Goal: Task Accomplishment & Management: Manage account settings

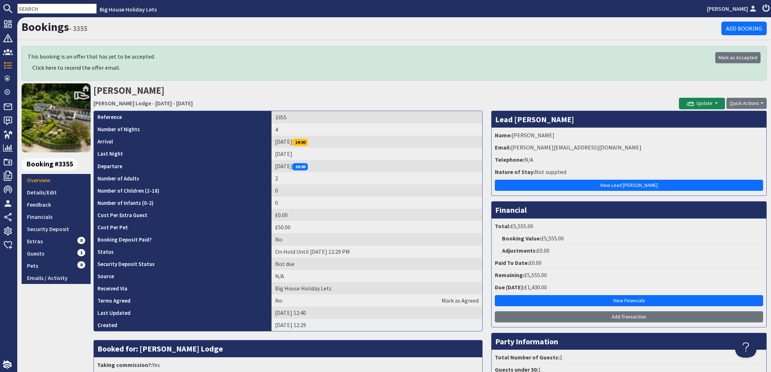
click at [54, 10] on input "text" at bounding box center [56, 9] width 79 height 10
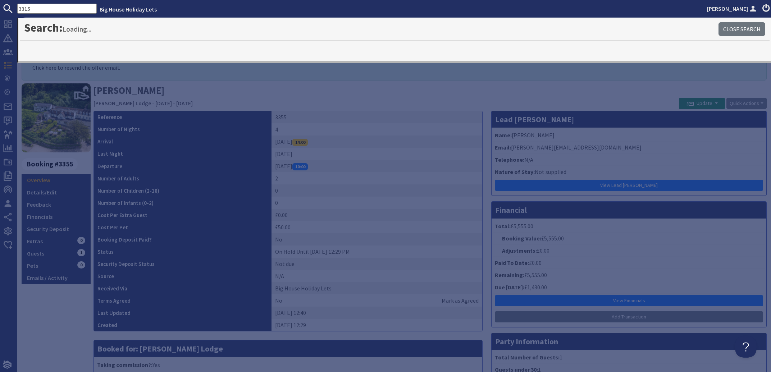
type input "3315"
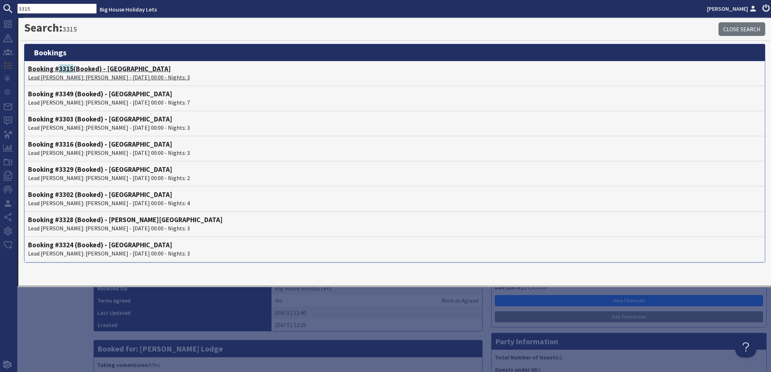
click at [60, 72] on span "3315" at bounding box center [66, 68] width 14 height 9
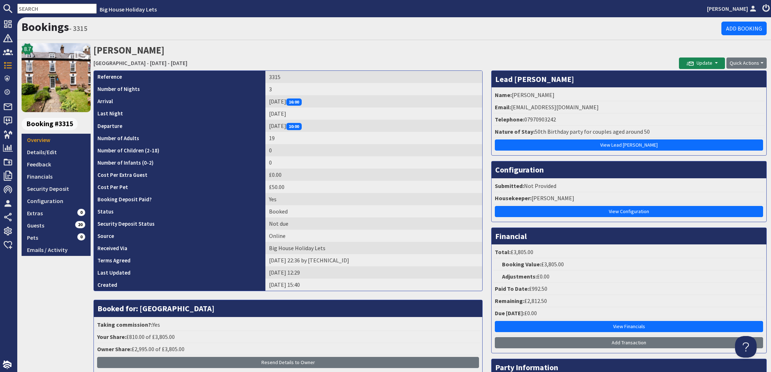
click at [38, 9] on input "text" at bounding box center [56, 9] width 79 height 10
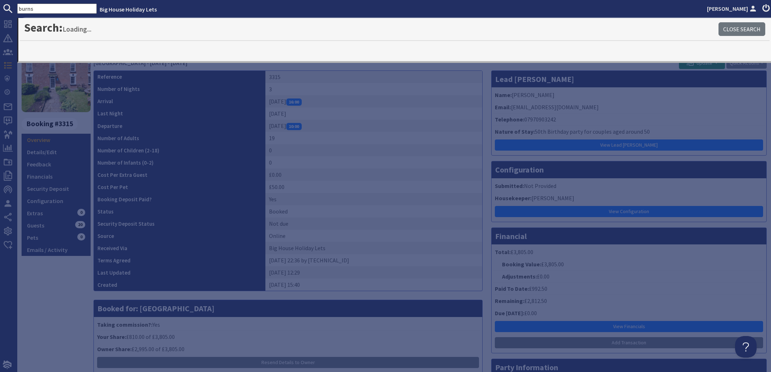
type input "burns"
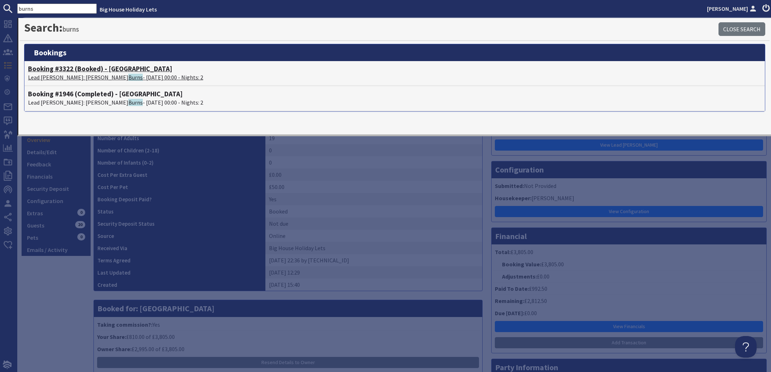
click at [128, 77] on span "Burns" at bounding box center [135, 77] width 14 height 7
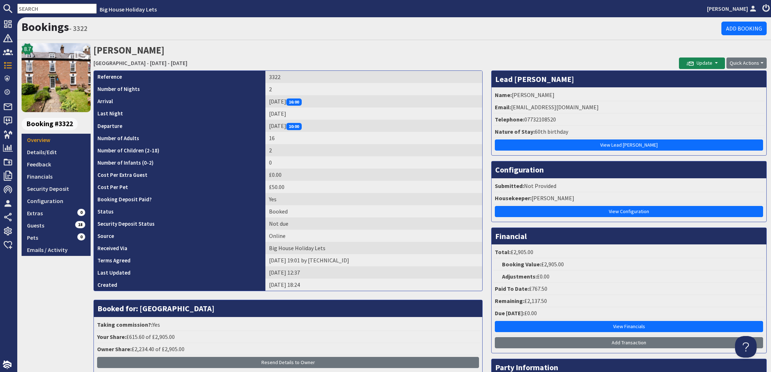
click at [55, 7] on input "text" at bounding box center [56, 9] width 79 height 10
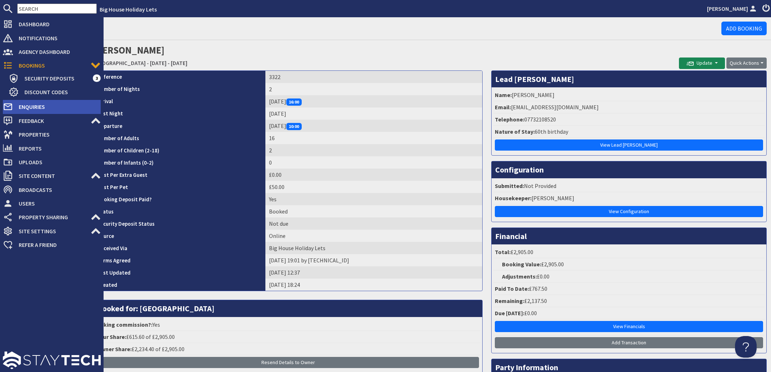
click at [26, 106] on span "Enquiries" at bounding box center [57, 107] width 88 height 12
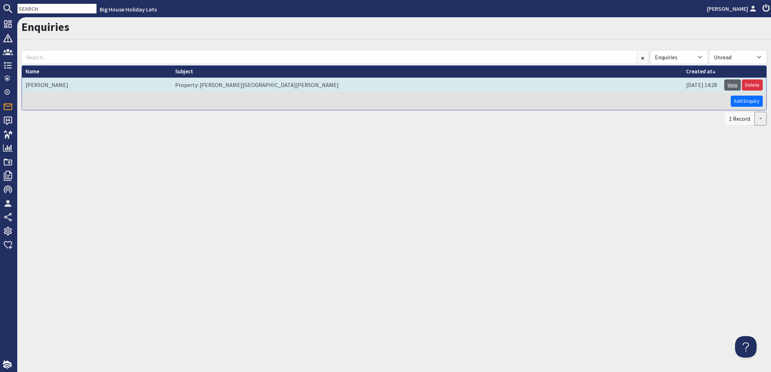
click at [738, 83] on link "View" at bounding box center [732, 84] width 17 height 11
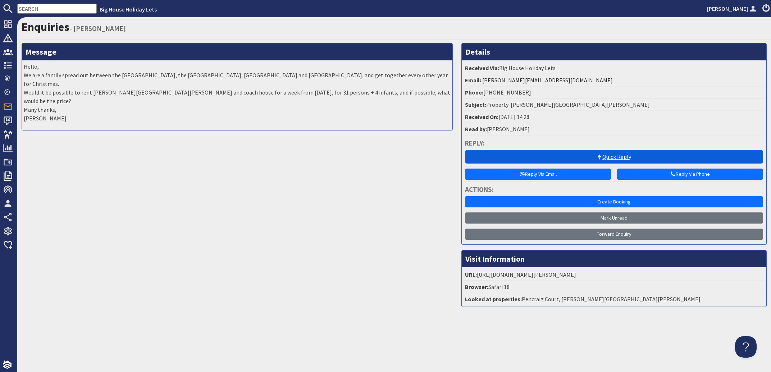
click at [610, 158] on link "Quick Reply" at bounding box center [614, 157] width 298 height 14
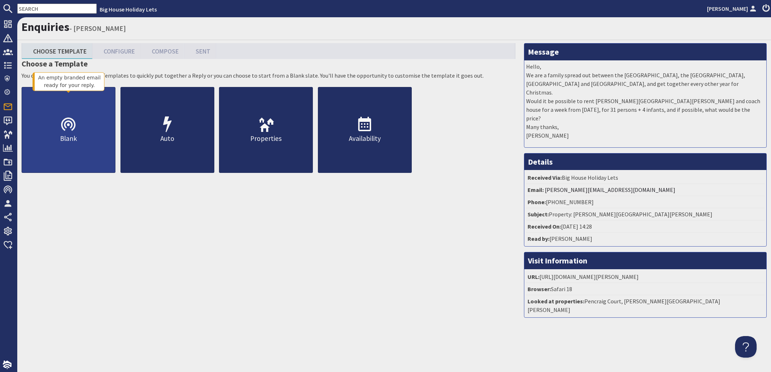
click at [77, 133] on icon at bounding box center [68, 124] width 17 height 17
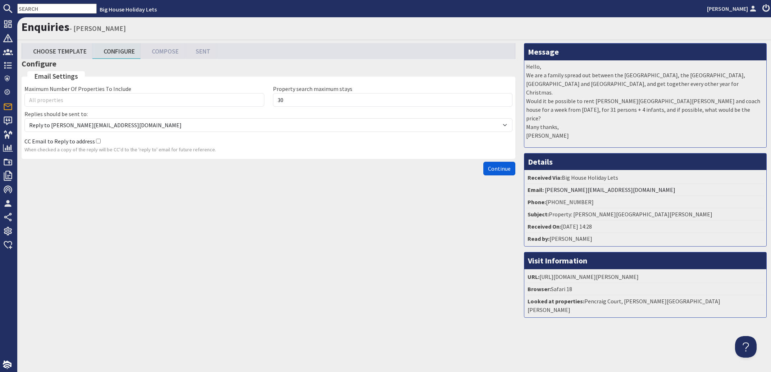
click at [500, 172] on span "Continue" at bounding box center [499, 168] width 23 height 7
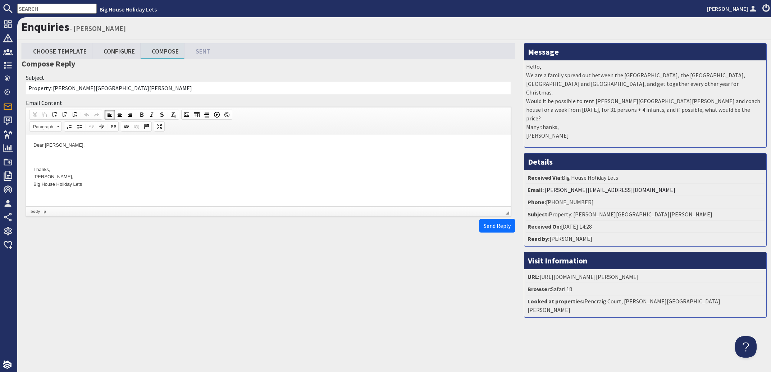
drag, startPoint x: 86, startPoint y: 146, endPoint x: 63, endPoint y: 145, distance: 22.3
click at [63, 145] on p "Dear Jacques Faveyrol," at bounding box center [268, 146] width 470 height 8
click at [103, 161] on body "Dear Jacques Many thanks for your enquiry Thanks, Alison Haste, Big House Holid…" at bounding box center [268, 171] width 470 height 59
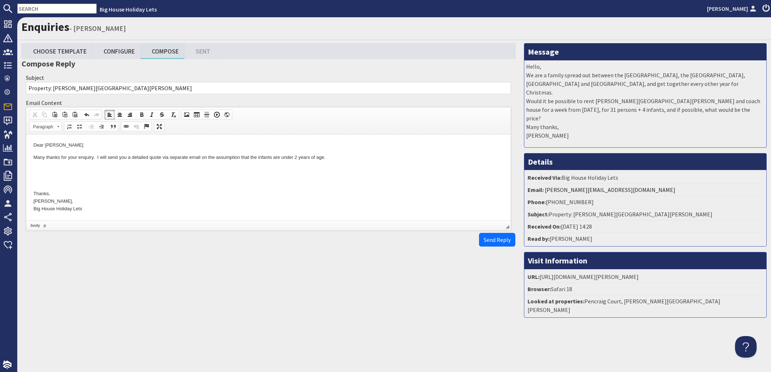
click at [329, 157] on p "Many thanks for your enquiry. I will send you a detailed quote via separate ema…" at bounding box center [268, 158] width 470 height 8
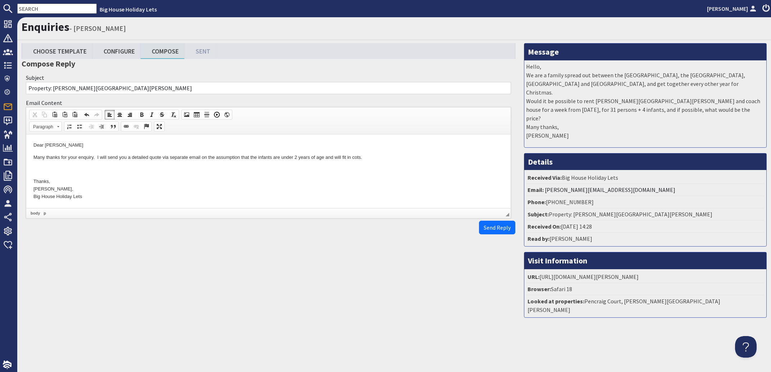
drag, startPoint x: 366, startPoint y: 157, endPoint x: 365, endPoint y: 161, distance: 4.5
click at [365, 161] on p "Many thanks for your enquiry. I will send you a detailed quote via separate ema…" at bounding box center [268, 158] width 470 height 8
click at [491, 231] on span "Send Reply" at bounding box center [497, 227] width 27 height 7
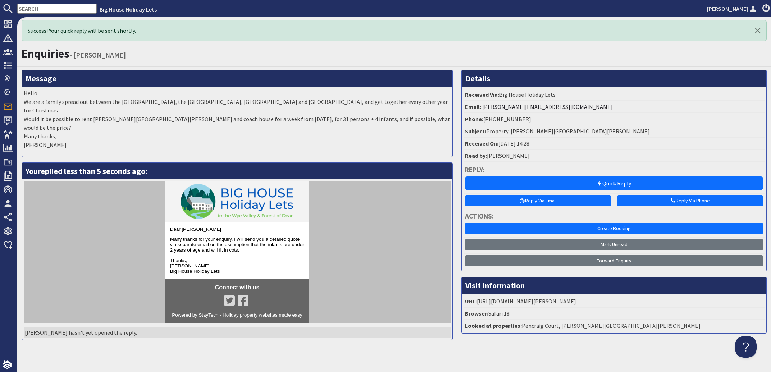
drag, startPoint x: 549, startPoint y: 108, endPoint x: 482, endPoint y: 108, distance: 66.9
click at [482, 108] on li "Email: jacques.faveyrol@gmx.ch" at bounding box center [613, 107] width 301 height 12
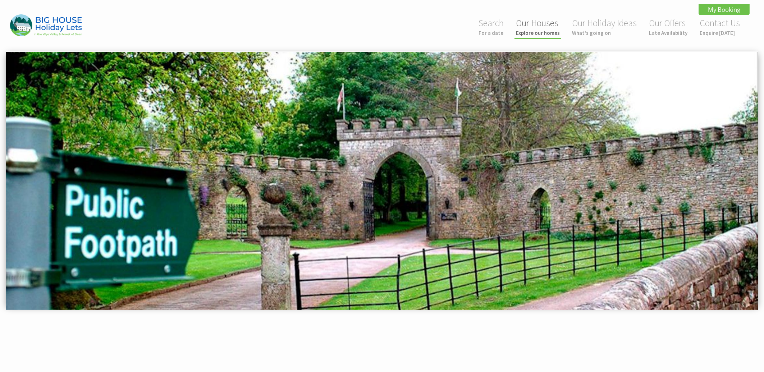
click at [539, 32] on small "Explore our homes" at bounding box center [538, 32] width 44 height 7
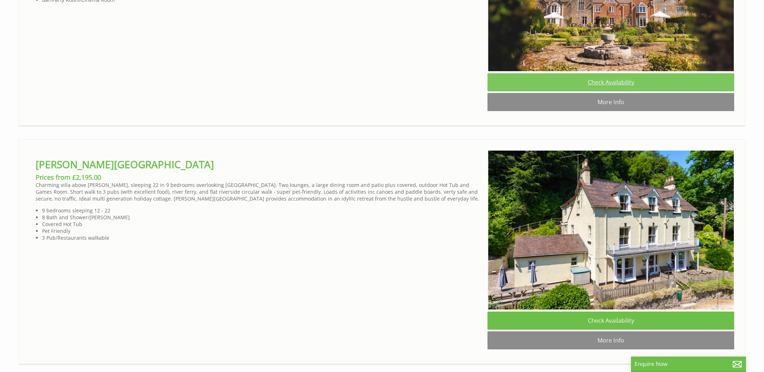
click at [607, 89] on link "Check Availability" at bounding box center [611, 82] width 247 height 18
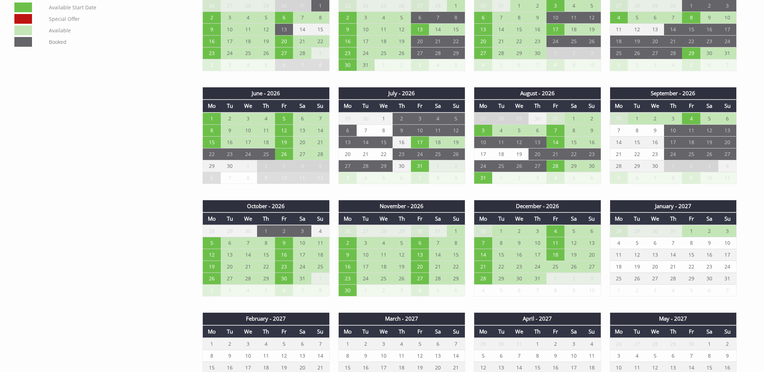
scroll to position [578, 0]
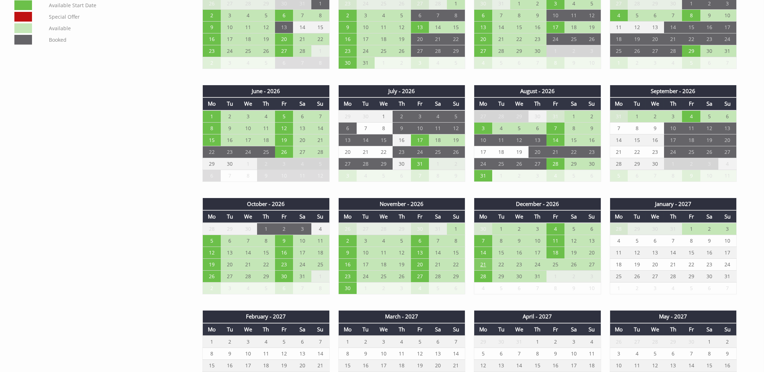
click at [484, 264] on td "21" at bounding box center [483, 265] width 18 height 12
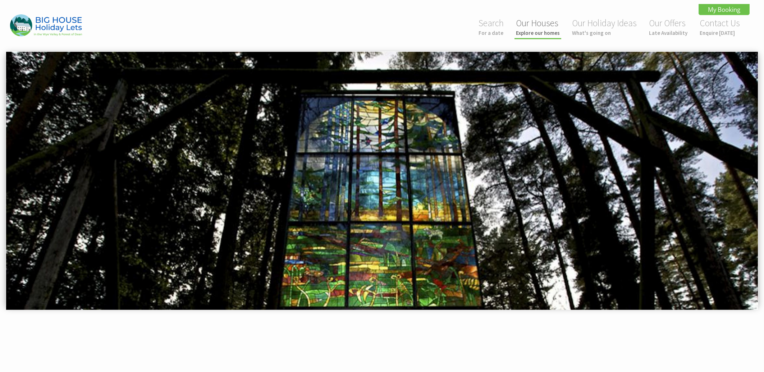
click at [537, 24] on link "Our Houses Explore our homes" at bounding box center [538, 26] width 44 height 19
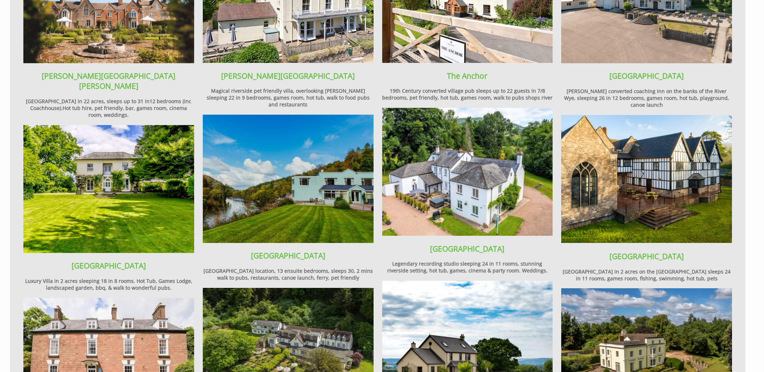
scroll to position [732, 0]
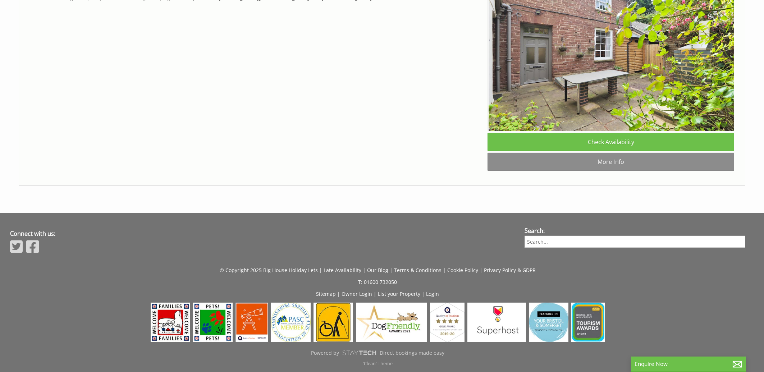
scroll to position [0, 6]
click at [434, 296] on link "Login" at bounding box center [432, 294] width 13 height 7
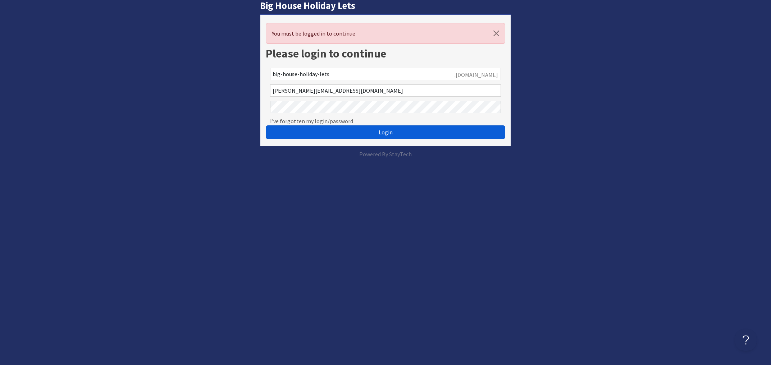
click at [374, 131] on button "Login" at bounding box center [386, 132] width 240 height 14
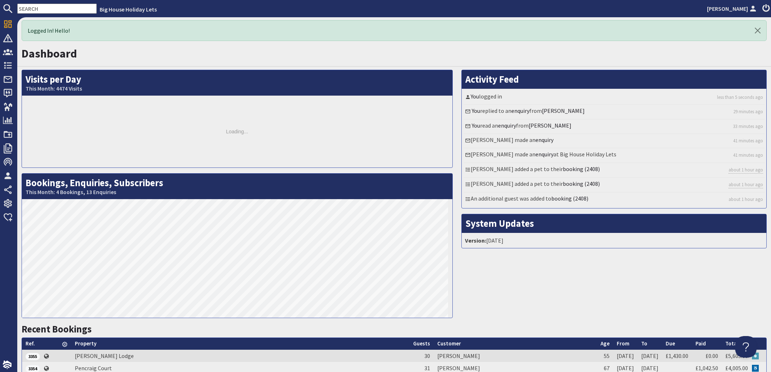
click at [52, 10] on input "text" at bounding box center [56, 9] width 79 height 10
type input "d"
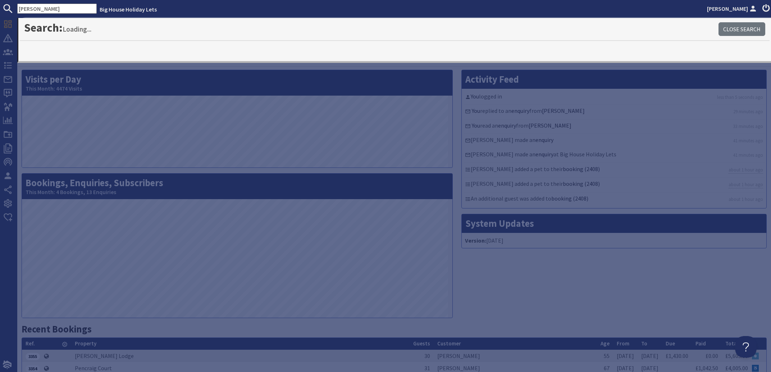
type input "smith"
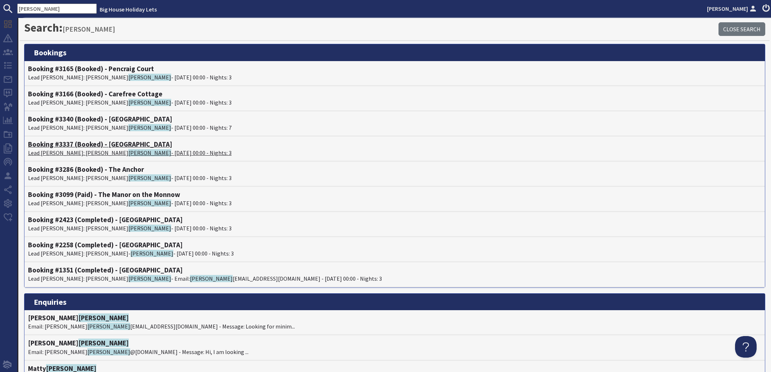
click at [128, 150] on span "Smith" at bounding box center [149, 152] width 43 height 7
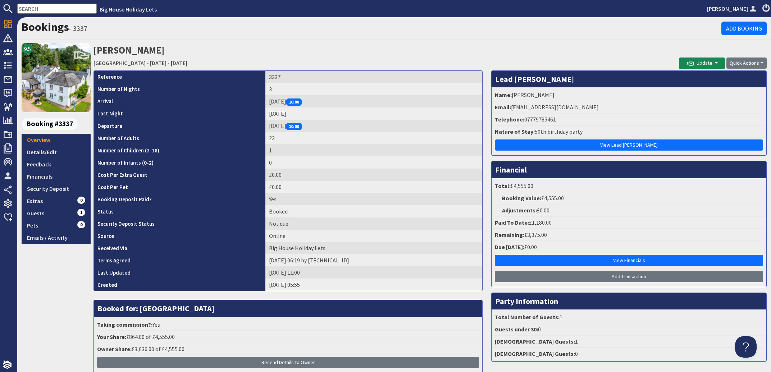
click at [31, 9] on input "text" at bounding box center [56, 9] width 79 height 10
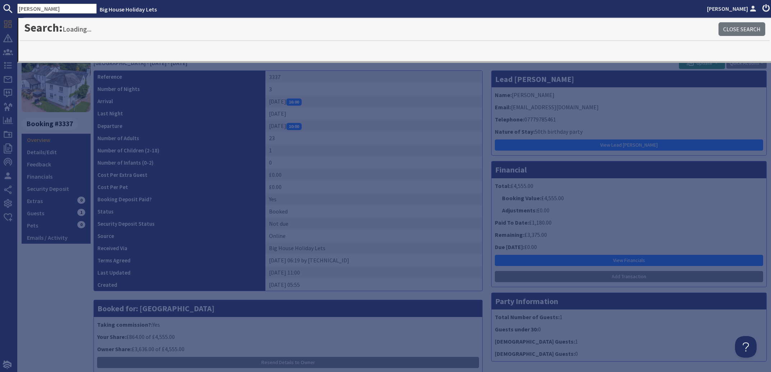
type input "collins"
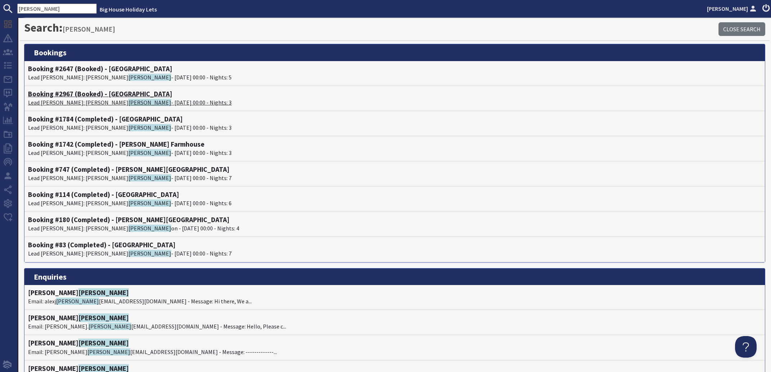
click at [67, 99] on p "Lead Booker: Emma Collins - 23/10/2025 00:00 - Nights: 3" at bounding box center [394, 102] width 733 height 9
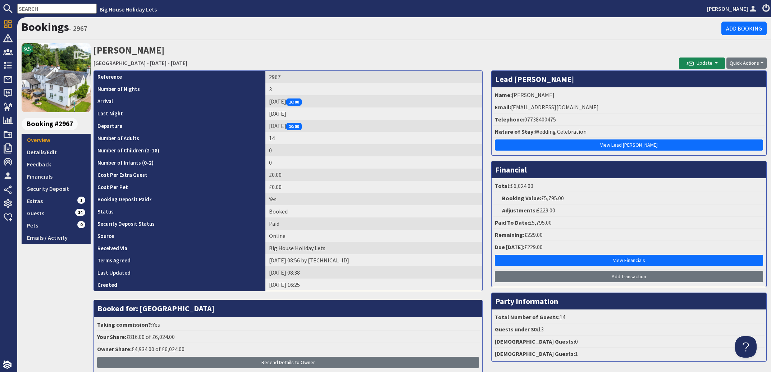
click at [49, 9] on input "text" at bounding box center [56, 9] width 79 height 10
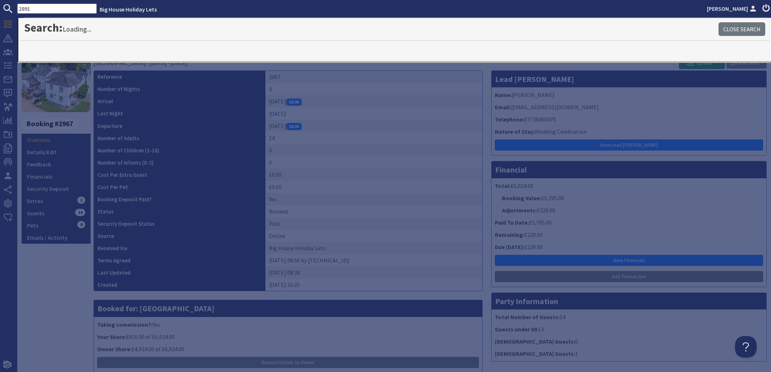
type input "2891"
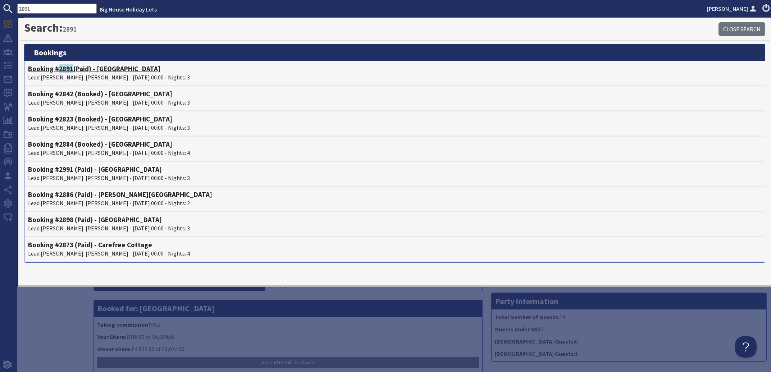
click at [107, 77] on p "Lead Booker: Zoe Kayira - 09/10/2025 00:00 - Nights: 3" at bounding box center [394, 77] width 733 height 9
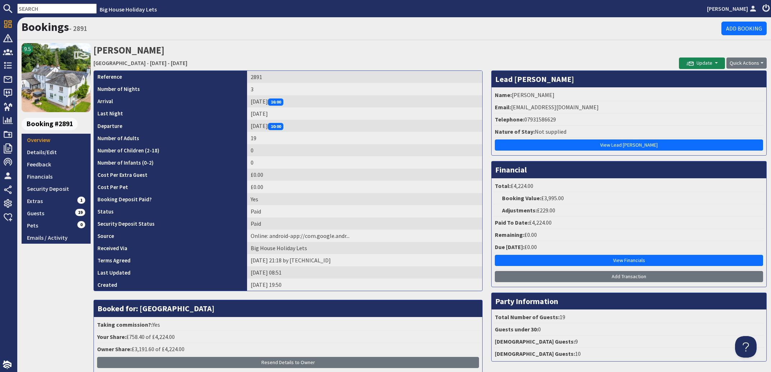
click at [45, 8] on input "text" at bounding box center [56, 9] width 79 height 10
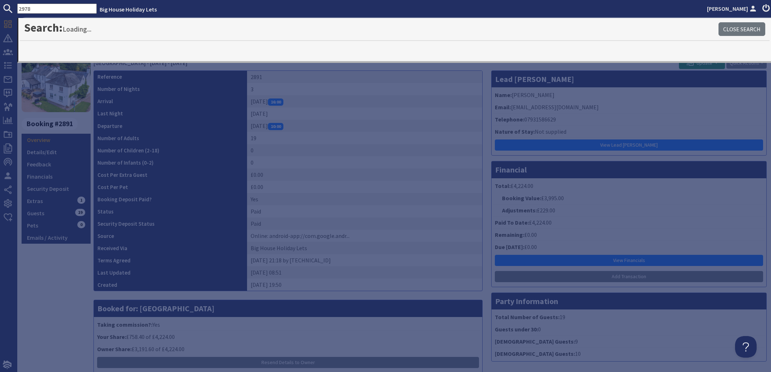
type input "2978"
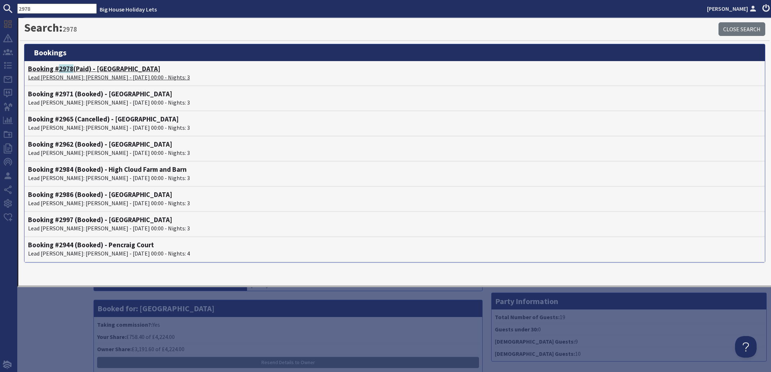
click at [71, 78] on p "Lead Booker: Joanna Wilkins - 17/10/2025 00:00 - Nights: 3" at bounding box center [394, 77] width 733 height 9
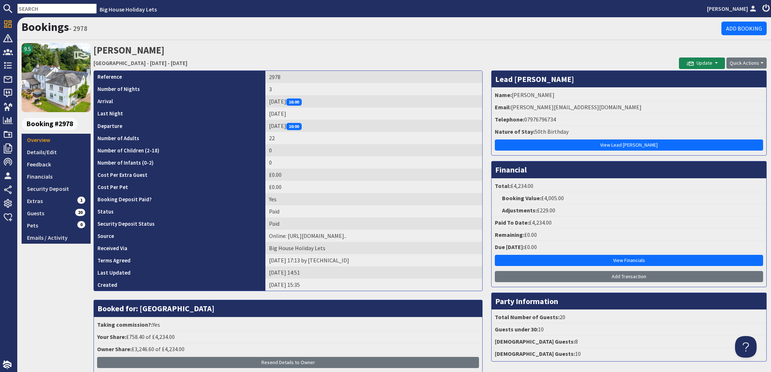
click at [55, 6] on input "text" at bounding box center [56, 9] width 79 height 10
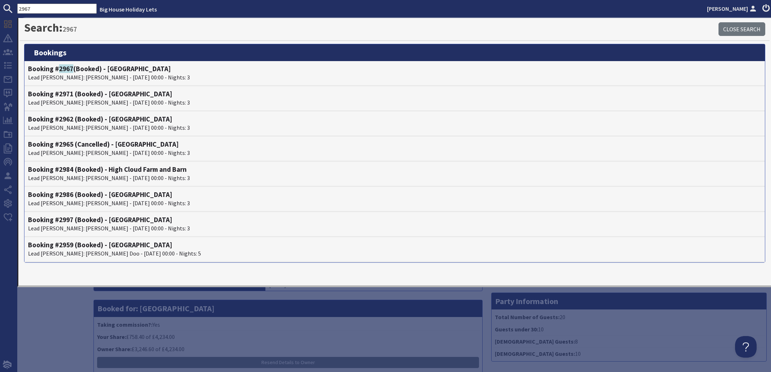
drag, startPoint x: 44, startPoint y: 8, endPoint x: -3, endPoint y: 5, distance: 47.5
click at [17, 5] on input "2967" at bounding box center [56, 9] width 79 height 10
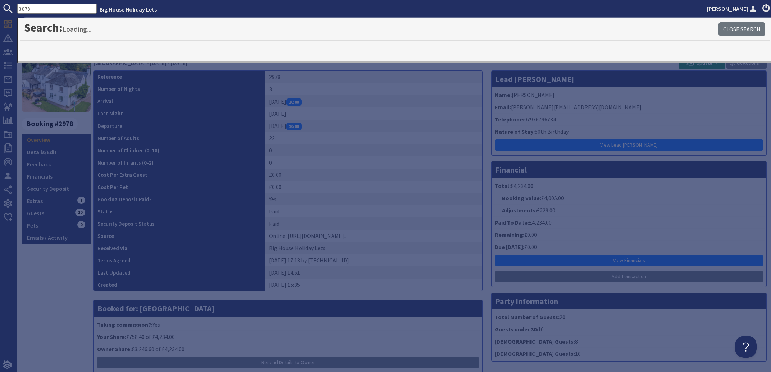
type input "3073"
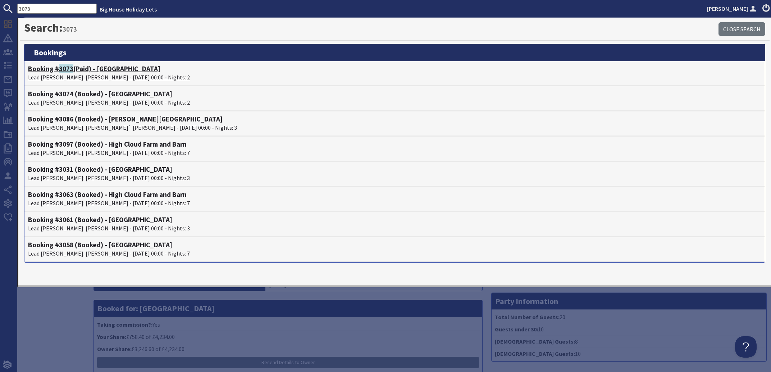
click at [73, 77] on p "Lead Booker: Jaspreet Virdee - 31/10/2025 00:00 - Nights: 2" at bounding box center [394, 77] width 733 height 9
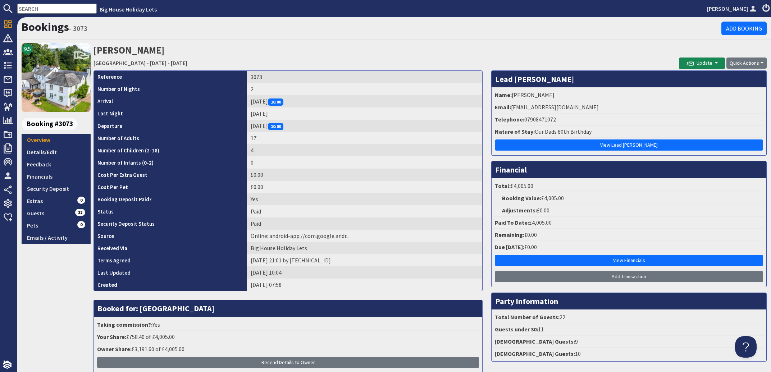
click at [47, 7] on input "text" at bounding box center [56, 9] width 79 height 10
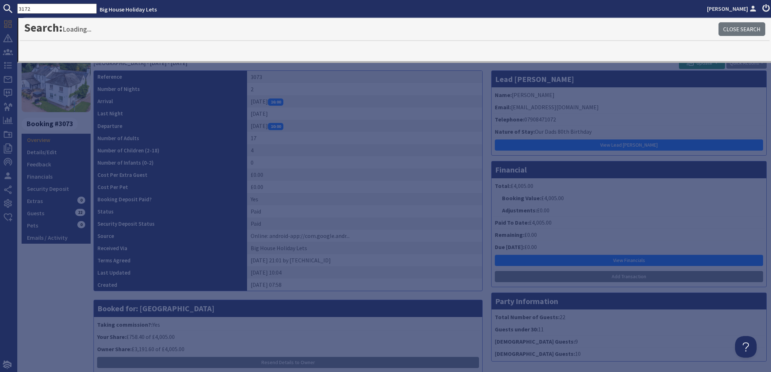
type input "3172"
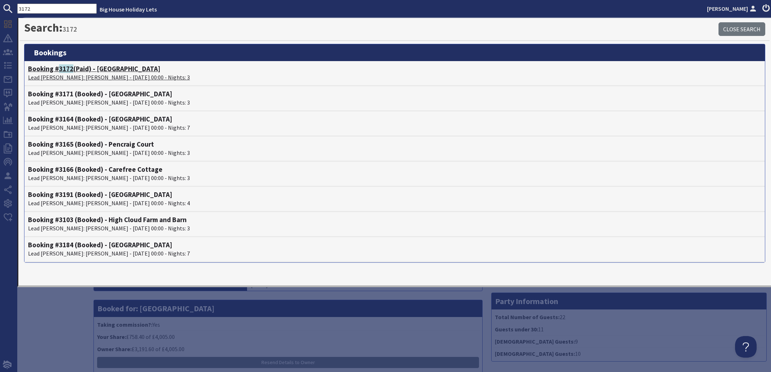
click at [76, 76] on p "Lead Booker: George Burdock - 13/11/2025 00:00 - Nights: 3" at bounding box center [394, 77] width 733 height 9
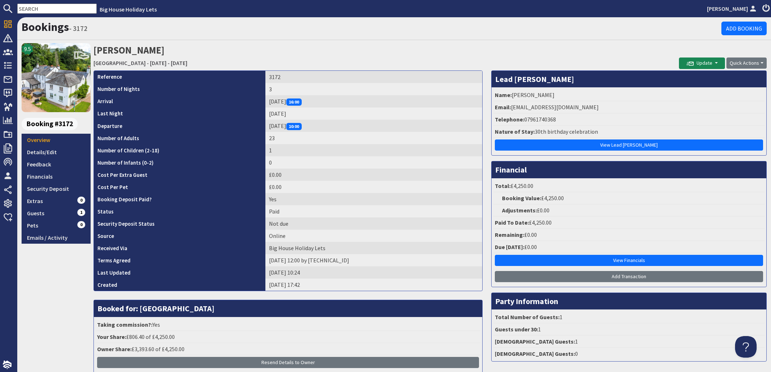
click at [49, 9] on input "text" at bounding box center [56, 9] width 79 height 10
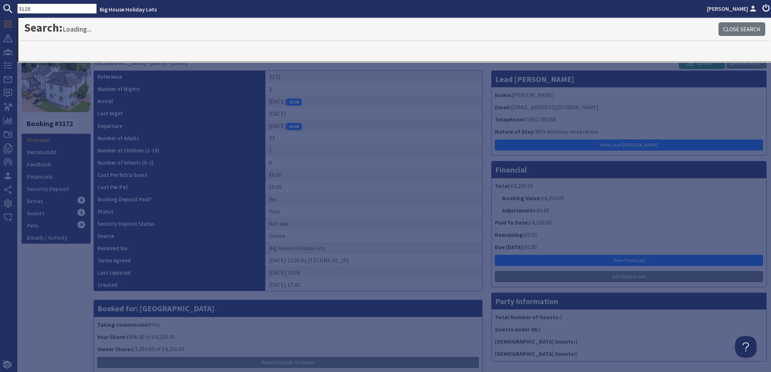
type input "3128"
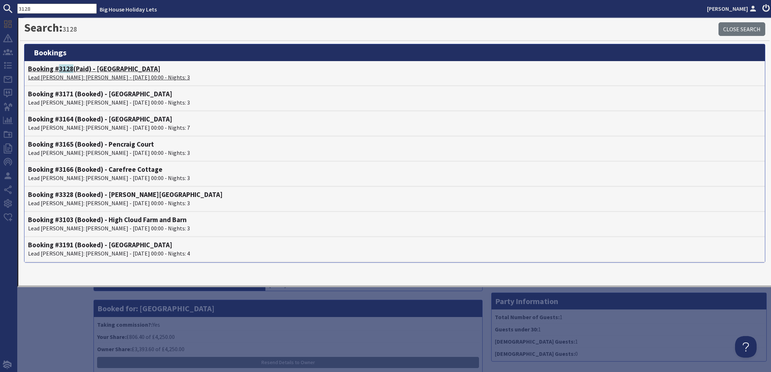
click at [92, 78] on p "Lead Booker: David Hastie - 20/11/2025 00:00 - Nights: 3" at bounding box center [394, 77] width 733 height 9
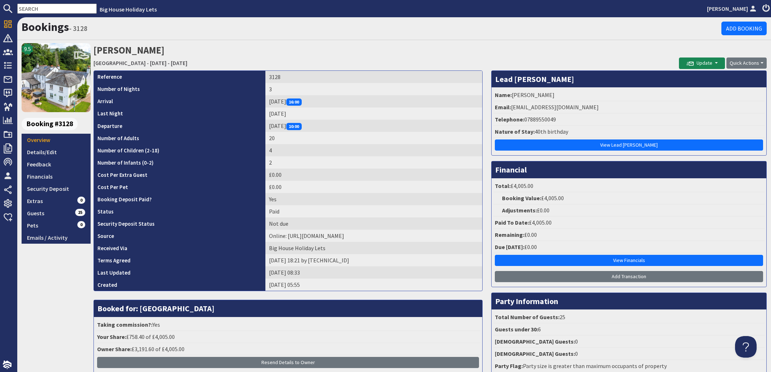
click at [50, 7] on input "text" at bounding box center [56, 9] width 79 height 10
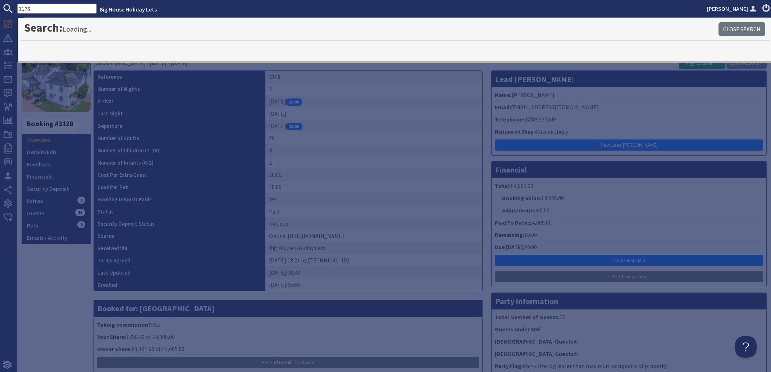
type input "3175"
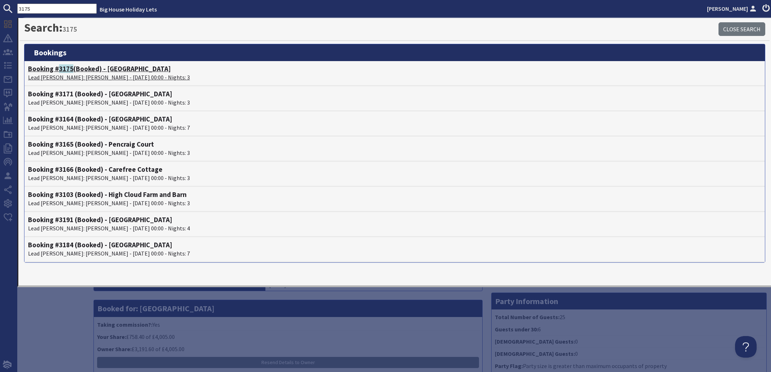
click at [71, 77] on p "Lead Booker: Michelle Shaw - 05/12/2025 00:00 - Nights: 3" at bounding box center [394, 77] width 733 height 9
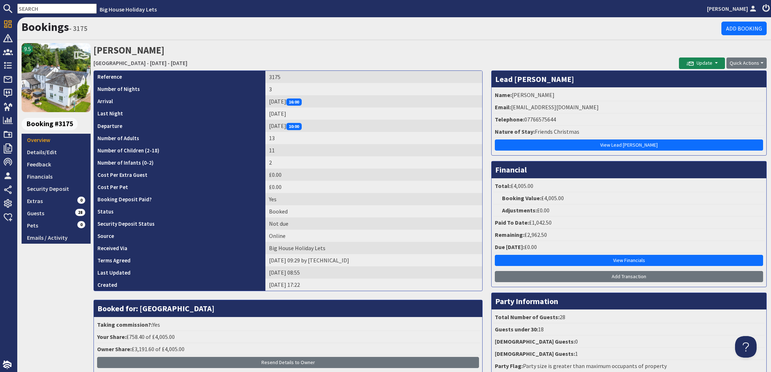
click at [38, 6] on input "text" at bounding box center [56, 9] width 79 height 10
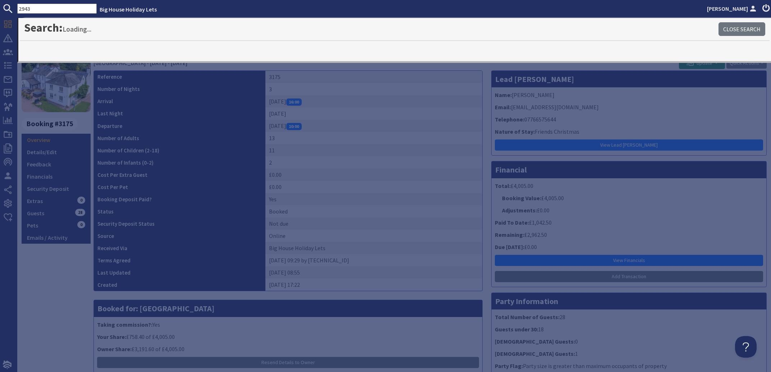
type input "2943"
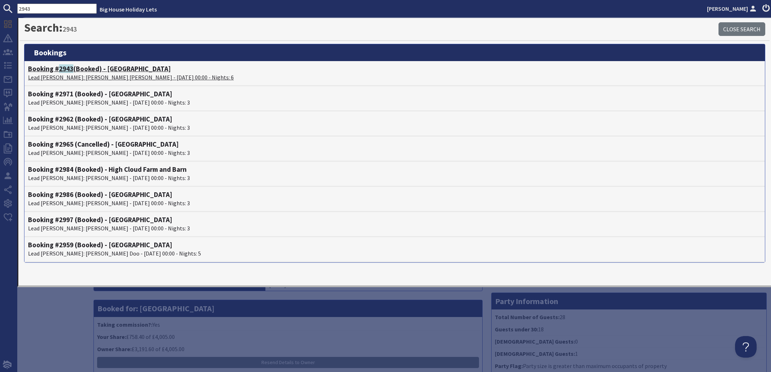
click at [70, 79] on p "Lead Booker: Sara Melody - 22/12/2025 00:00 - Nights: 6" at bounding box center [394, 77] width 733 height 9
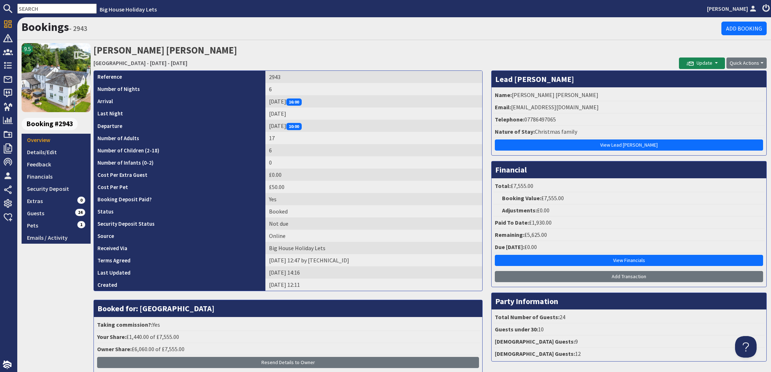
click at [35, 7] on input "text" at bounding box center [56, 9] width 79 height 10
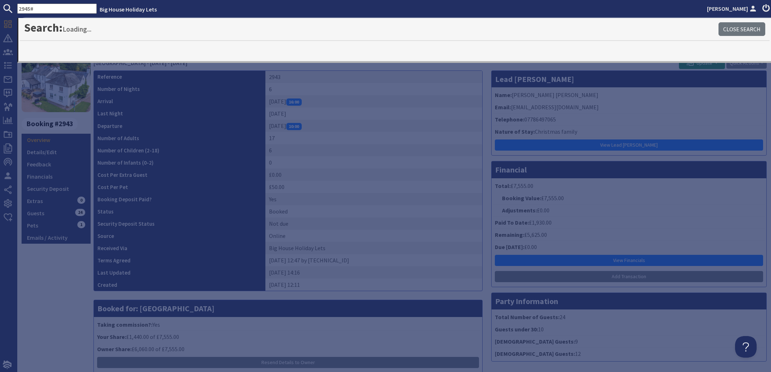
type input "2945"
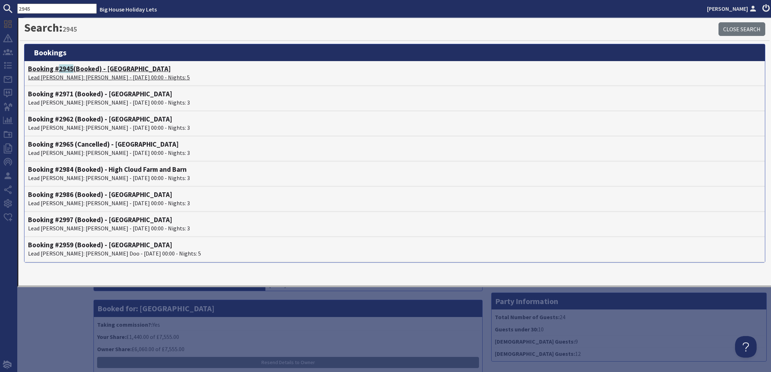
click at [102, 76] on p "Lead Booker: Rachel Howells - 29/12/2025 00:00 - Nights: 5" at bounding box center [394, 77] width 733 height 9
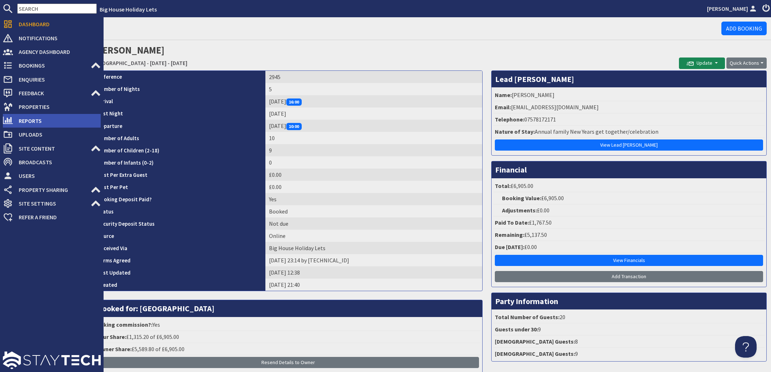
click at [34, 122] on span "Reports" at bounding box center [57, 121] width 88 height 12
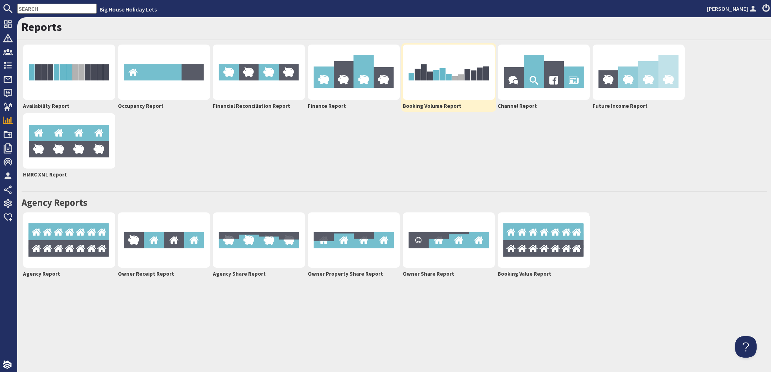
click at [432, 79] on img at bounding box center [449, 72] width 92 height 55
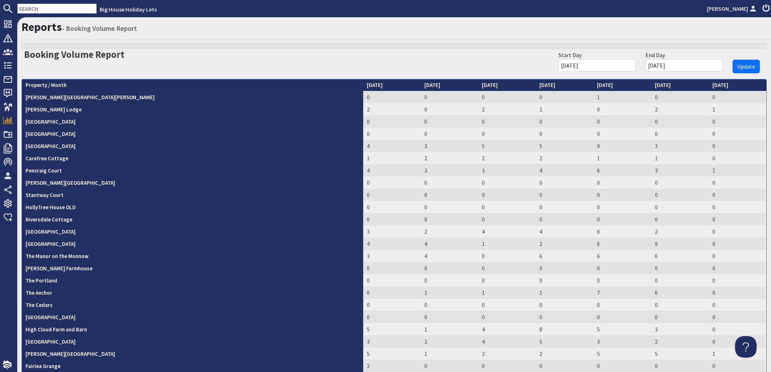
scroll to position [43, 0]
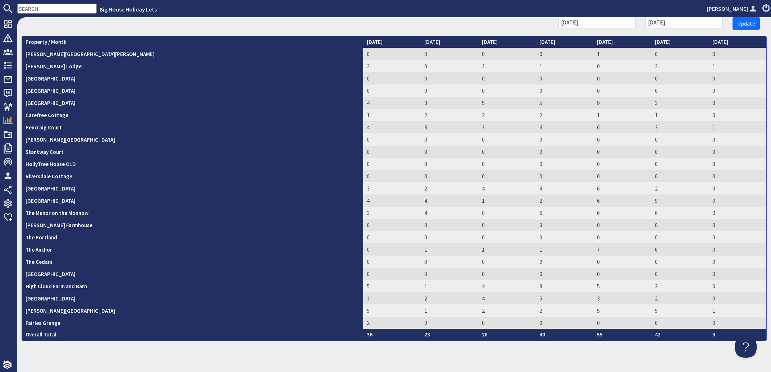
click at [651, 199] on td "9" at bounding box center [680, 201] width 58 height 12
click at [363, 201] on td "4" at bounding box center [392, 201] width 58 height 12
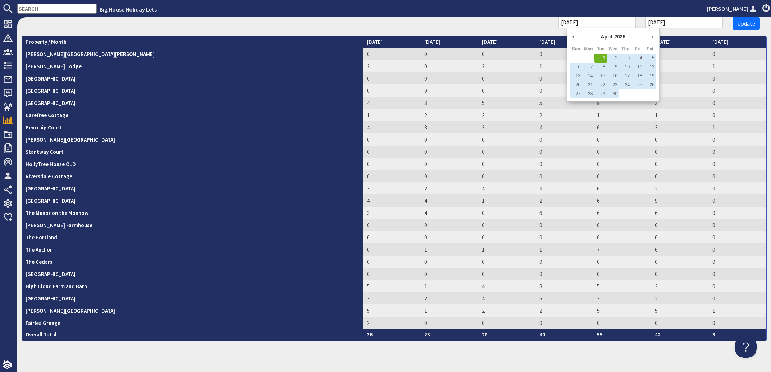
drag, startPoint x: 597, startPoint y: 20, endPoint x: 555, endPoint y: 20, distance: 42.1
click at [558, 20] on input "01/04/2025" at bounding box center [596, 22] width 77 height 12
type input "01/12/2024"
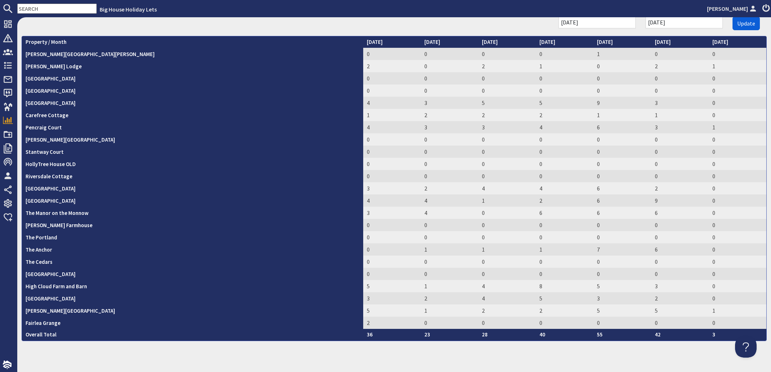
click at [747, 24] on span "Update" at bounding box center [746, 23] width 18 height 7
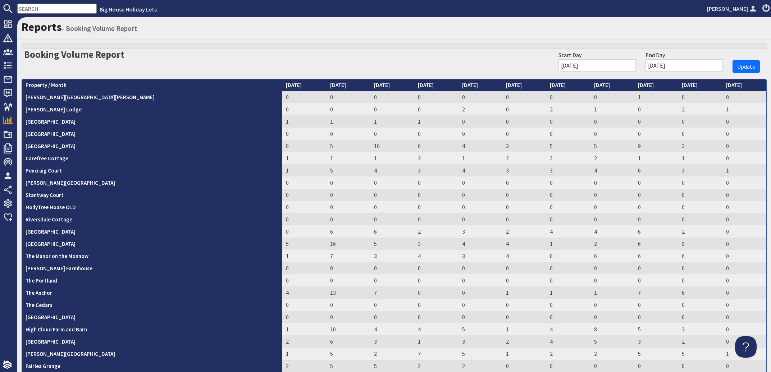
click at [326, 244] on td "16" at bounding box center [348, 244] width 44 height 12
click at [326, 247] on td "16" at bounding box center [348, 244] width 44 height 12
click at [326, 244] on td "16" at bounding box center [348, 244] width 44 height 12
click at [326, 243] on td "16" at bounding box center [348, 244] width 44 height 12
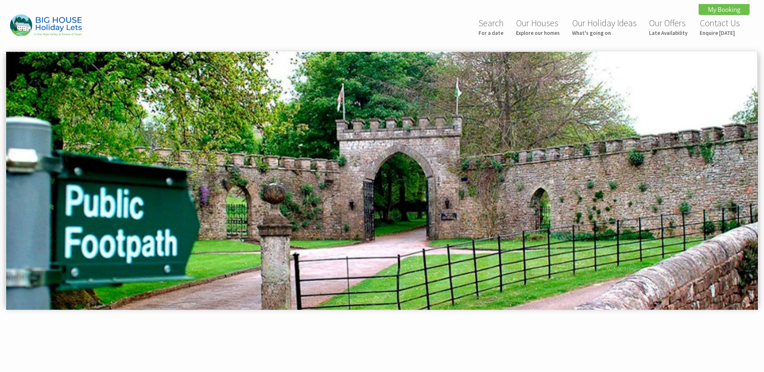
scroll to position [954, 0]
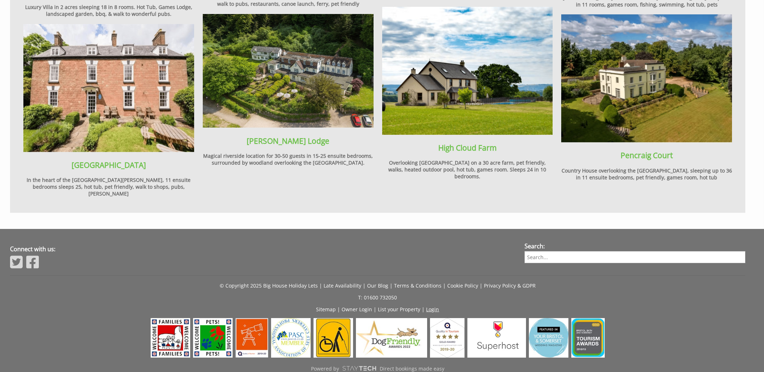
click at [429, 306] on link "Login" at bounding box center [432, 309] width 13 height 7
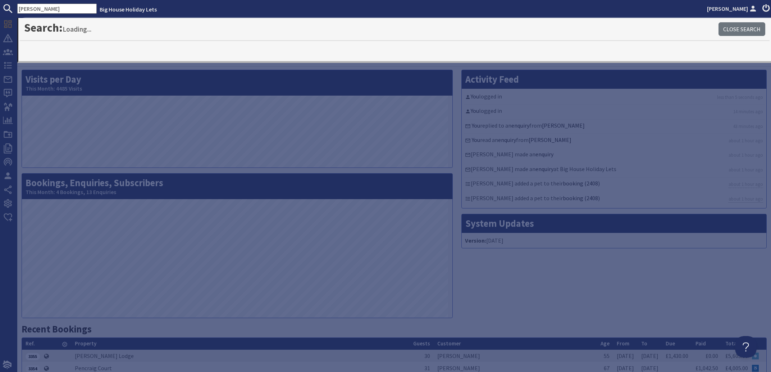
type input "[PERSON_NAME]"
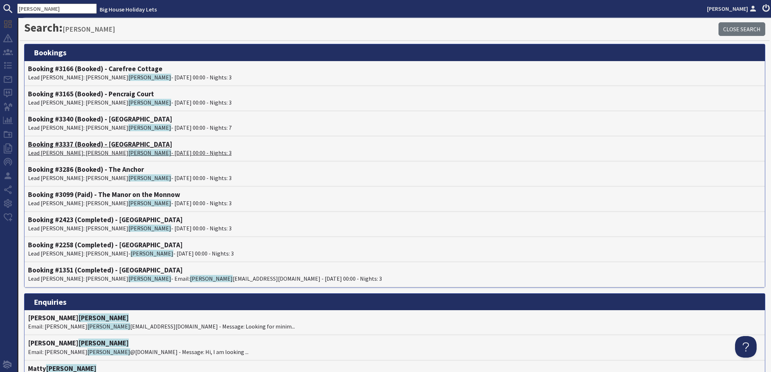
click at [128, 151] on span "[PERSON_NAME]" at bounding box center [149, 152] width 43 height 7
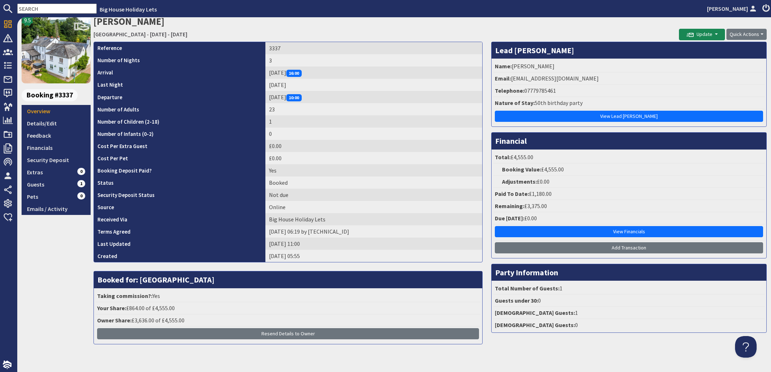
scroll to position [41, 0]
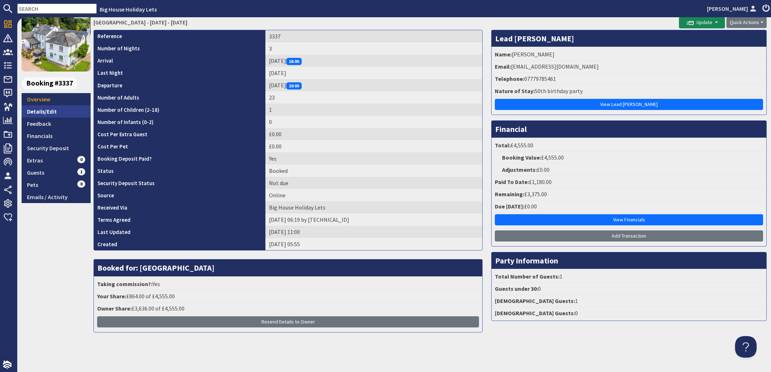
click at [42, 112] on link "Details/Edit" at bounding box center [56, 111] width 69 height 12
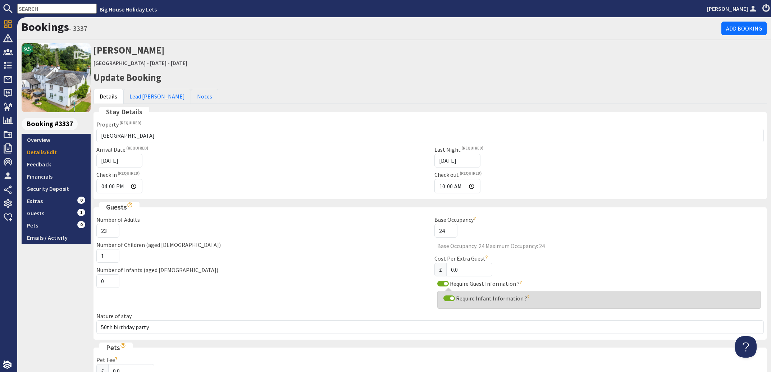
click at [288, 252] on div "Number of Children (aged [DEMOGRAPHIC_DATA]) 1" at bounding box center [261, 252] width 338 height 22
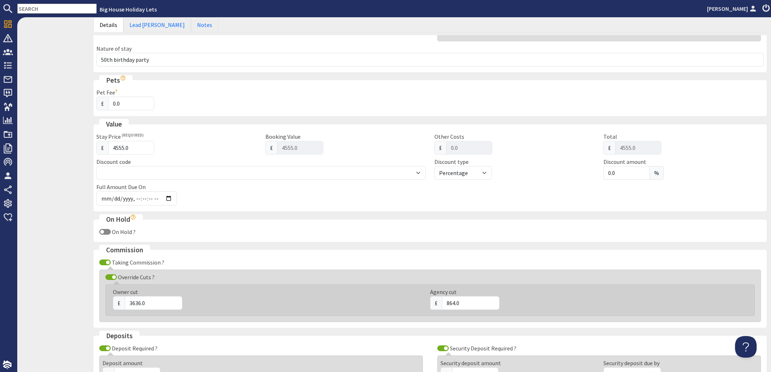
scroll to position [347, 0]
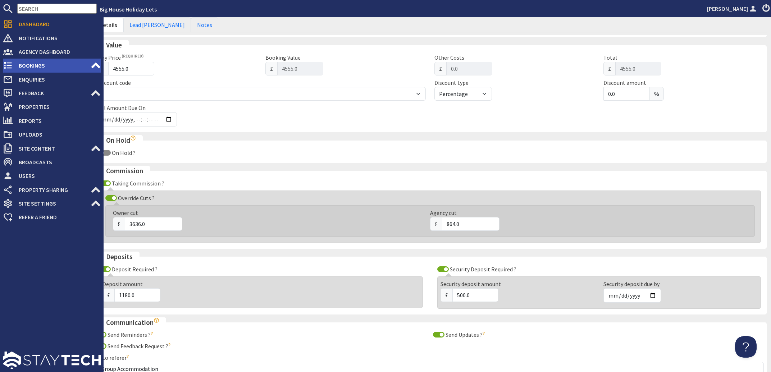
click at [32, 65] on span "Bookings" at bounding box center [52, 66] width 78 height 12
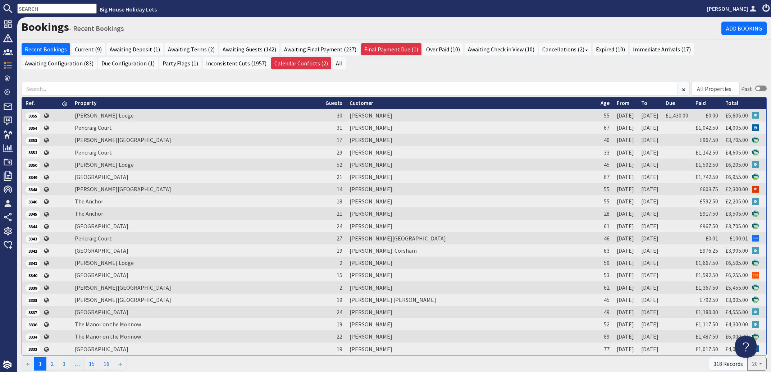
click at [41, 10] on input "text" at bounding box center [56, 9] width 79 height 10
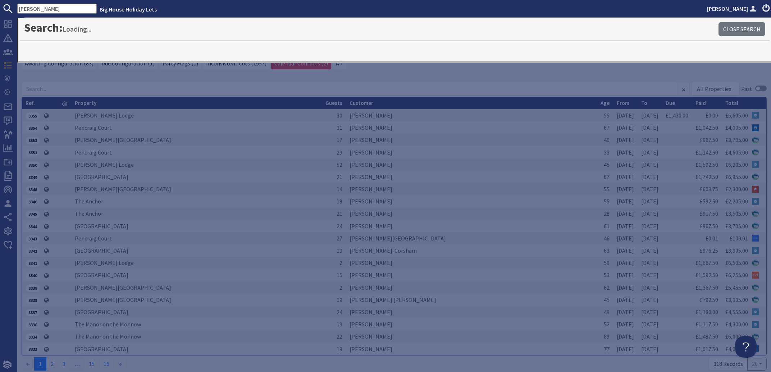
type input "lee"
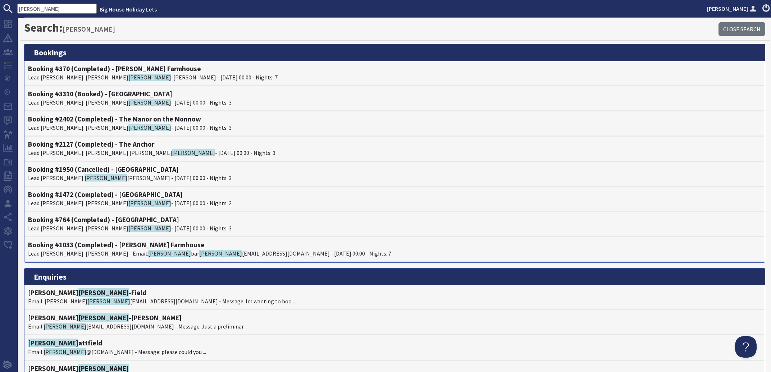
click at [128, 102] on span "Lee" at bounding box center [149, 102] width 43 height 7
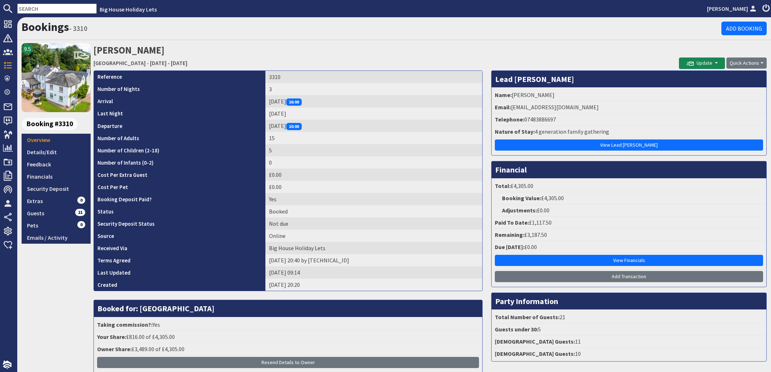
click at [83, 102] on img at bounding box center [56, 77] width 69 height 69
click at [61, 6] on input "text" at bounding box center [56, 9] width 79 height 10
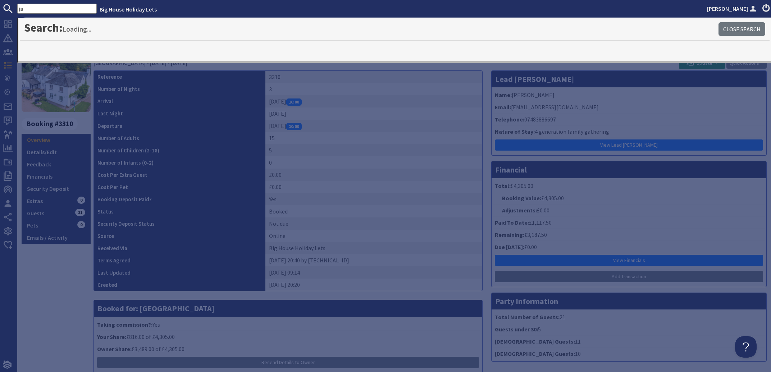
type input "j"
type input "enquiries"
drag, startPoint x: 68, startPoint y: 6, endPoint x: 0, endPoint y: 0, distance: 67.9
click at [17, 4] on input "enquiries" at bounding box center [56, 9] width 79 height 10
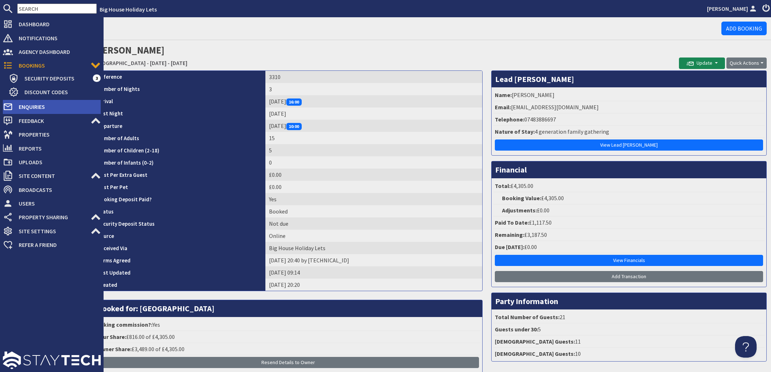
click at [32, 109] on span "Enquiries" at bounding box center [57, 107] width 88 height 12
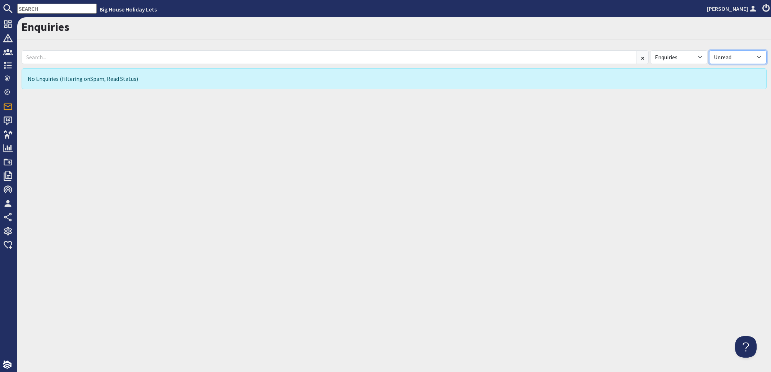
click at [709, 50] on select "All Read Unread" at bounding box center [738, 57] width 58 height 14
select select
click option "All" at bounding box center [0, 0] width 0 height 0
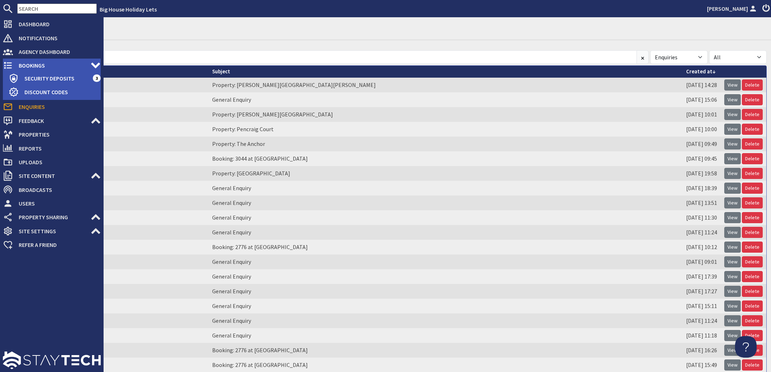
click at [23, 64] on span "Bookings" at bounding box center [52, 66] width 78 height 12
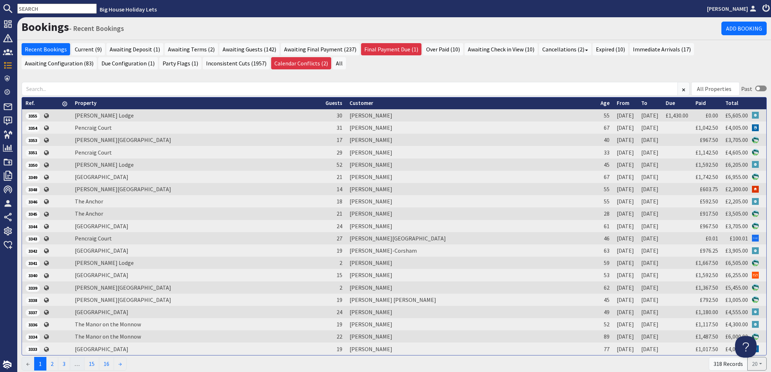
click at [33, 9] on input "text" at bounding box center [56, 9] width 79 height 10
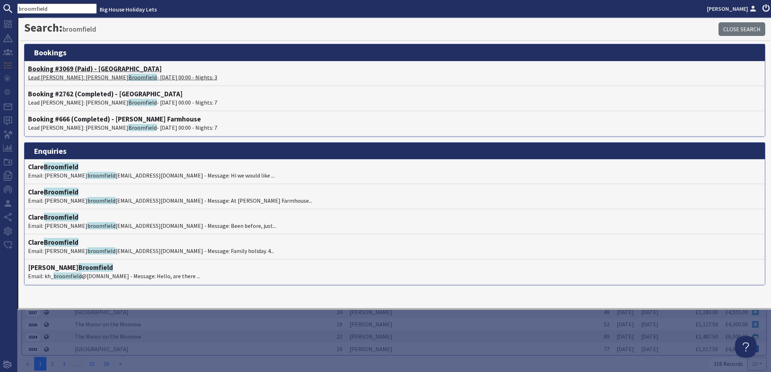
type input "broomfield"
click at [75, 78] on p "Lead Booker: Katherine Broomfield - 24/10/2025 00:00 - Nights: 3" at bounding box center [394, 77] width 733 height 9
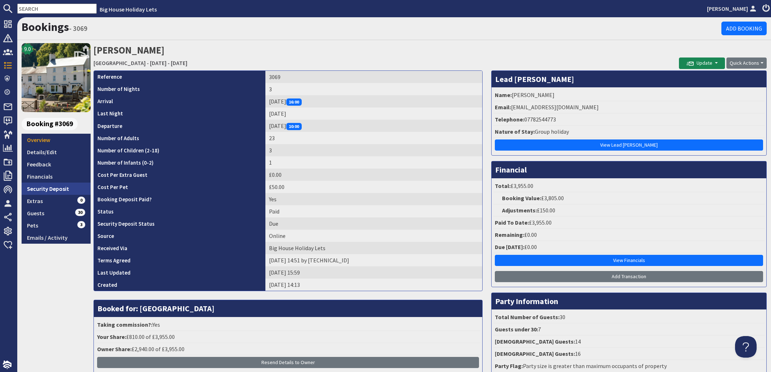
click at [41, 186] on link "Security Deposit" at bounding box center [56, 189] width 69 height 12
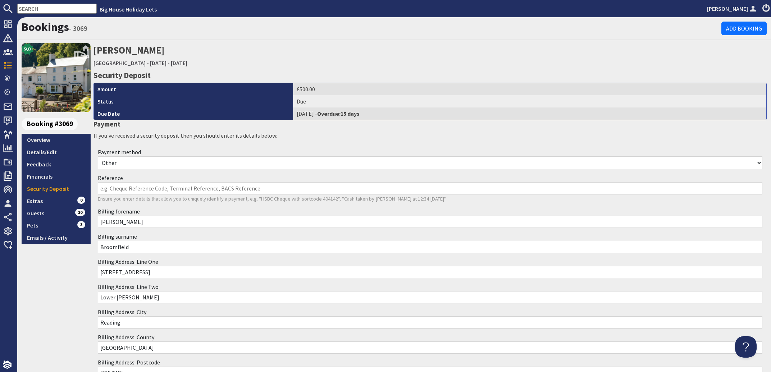
click at [98, 156] on select "Other Cash Bank Transfer Offline Card Cheque Online External" at bounding box center [430, 162] width 664 height 13
select select "offline_card"
click option "Offline Card" at bounding box center [0, 0] width 0 height 0
click at [114, 189] on input "Reference" at bounding box center [430, 188] width 664 height 12
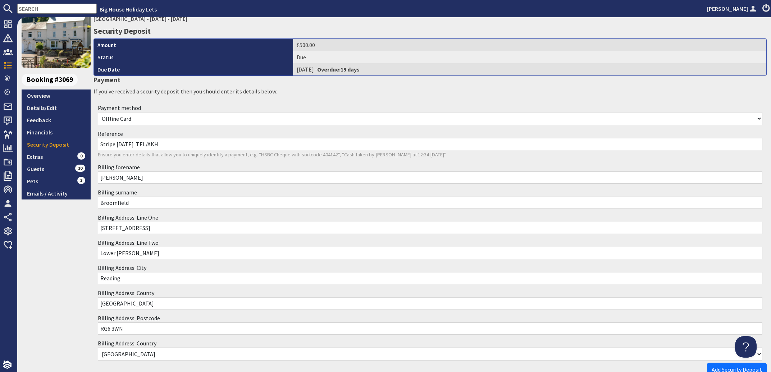
scroll to position [88, 0]
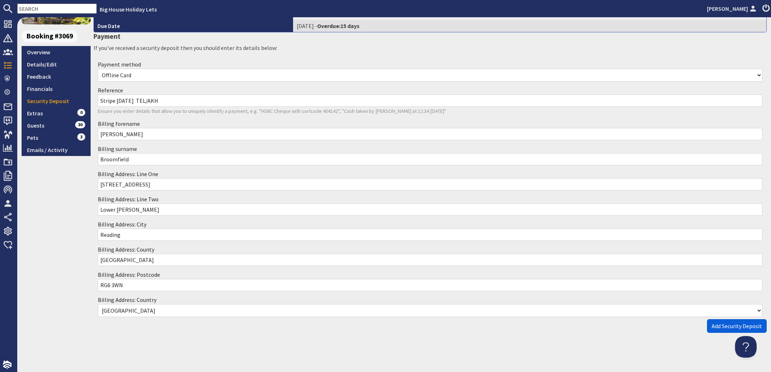
type input "Stripe 03.10.25 TEL/AKH"
click at [714, 324] on span "Add Security Deposit" at bounding box center [737, 326] width 50 height 7
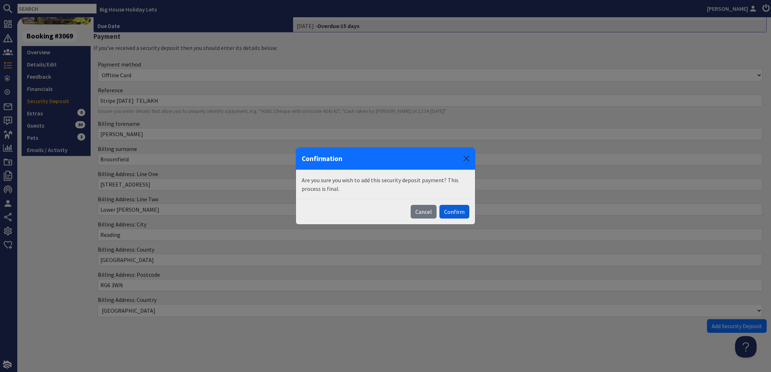
click at [462, 214] on button "Confirm" at bounding box center [454, 212] width 30 height 14
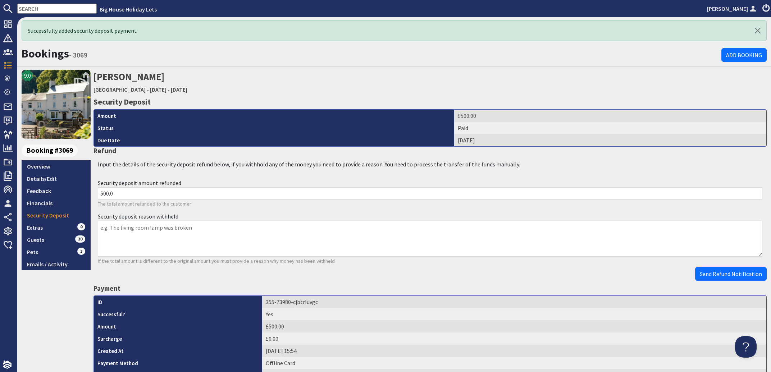
scroll to position [0, 0]
